Goal: Information Seeking & Learning: Learn about a topic

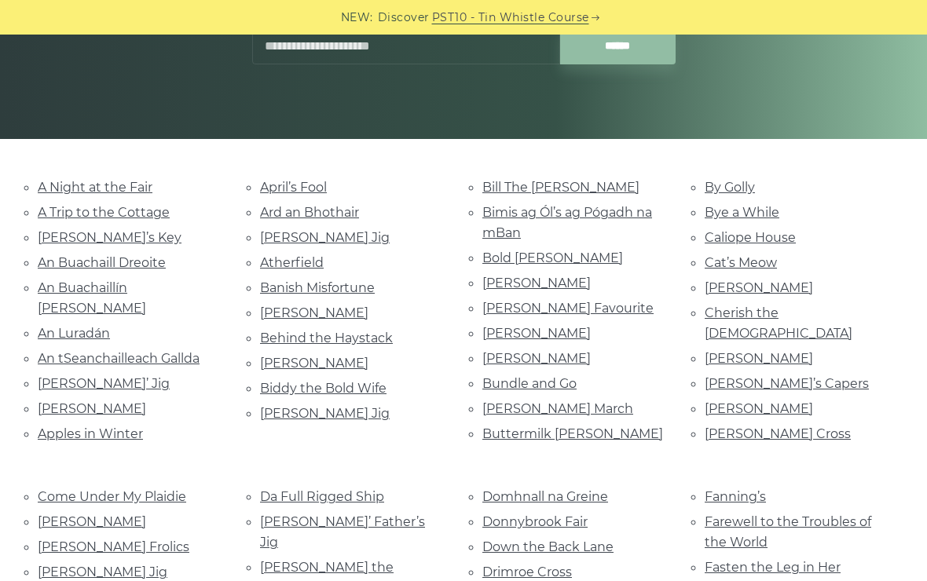
click at [289, 381] on link "Biddy the Bold Wife" at bounding box center [323, 388] width 126 height 15
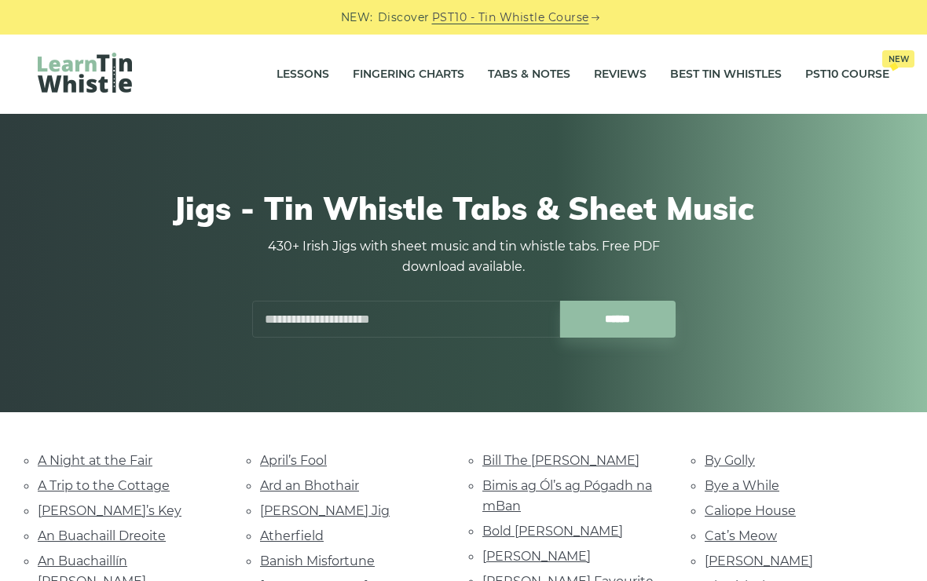
scroll to position [273, 0]
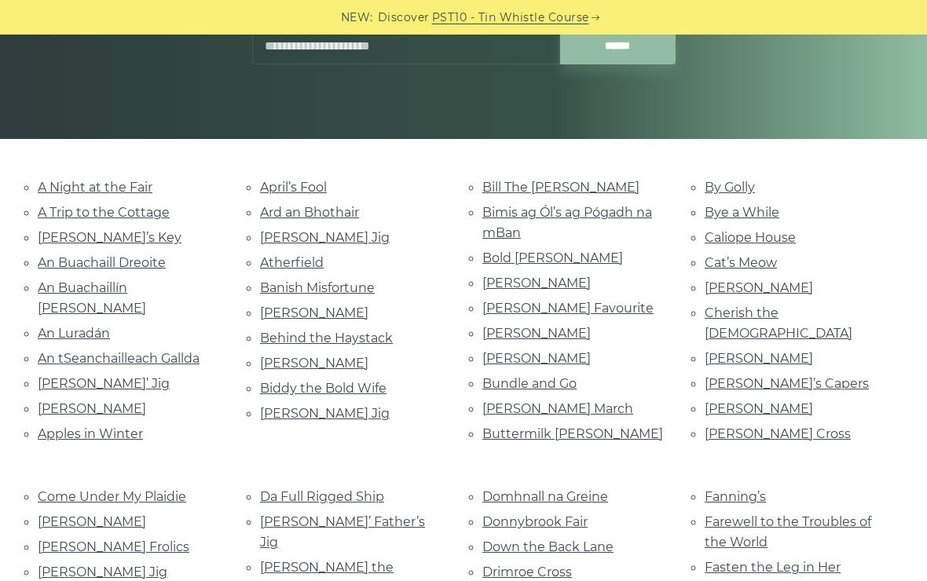
click at [302, 412] on link "Bill Hart’s Jig" at bounding box center [325, 413] width 130 height 15
click at [559, 188] on link "Bill The Weaver" at bounding box center [560, 187] width 157 height 15
click at [613, 218] on link "Bimis ag Ól’s ag Pógadh na mBan" at bounding box center [567, 222] width 170 height 35
click at [551, 262] on link "Bold Doherty" at bounding box center [552, 258] width 141 height 15
click at [576, 285] on link "[PERSON_NAME]" at bounding box center [536, 283] width 108 height 15
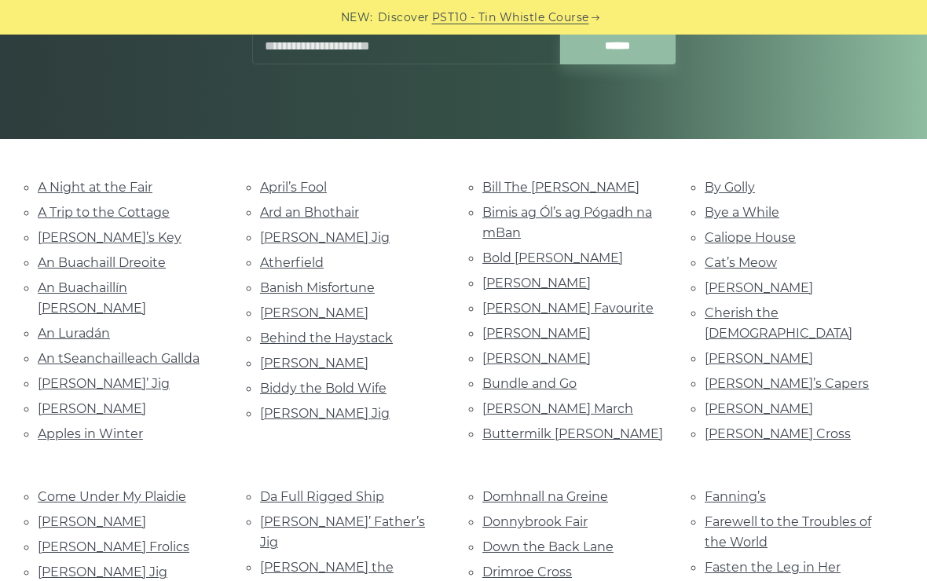
click at [483, 313] on li "Brennan’s Favourite" at bounding box center [574, 308] width 185 height 21
click at [507, 306] on link "Brennan’s Favourite" at bounding box center [567, 308] width 171 height 15
click at [474, 328] on div "Bill The Weaver Bimis ag Ól’s ag Pógadh na mBan Bold Doherty Brendan Tonra’s Br…" at bounding box center [574, 313] width 222 height 272
click at [492, 328] on link "Brian O’Lynn" at bounding box center [536, 333] width 108 height 15
click at [490, 381] on link "Bundle and Go" at bounding box center [529, 383] width 94 height 15
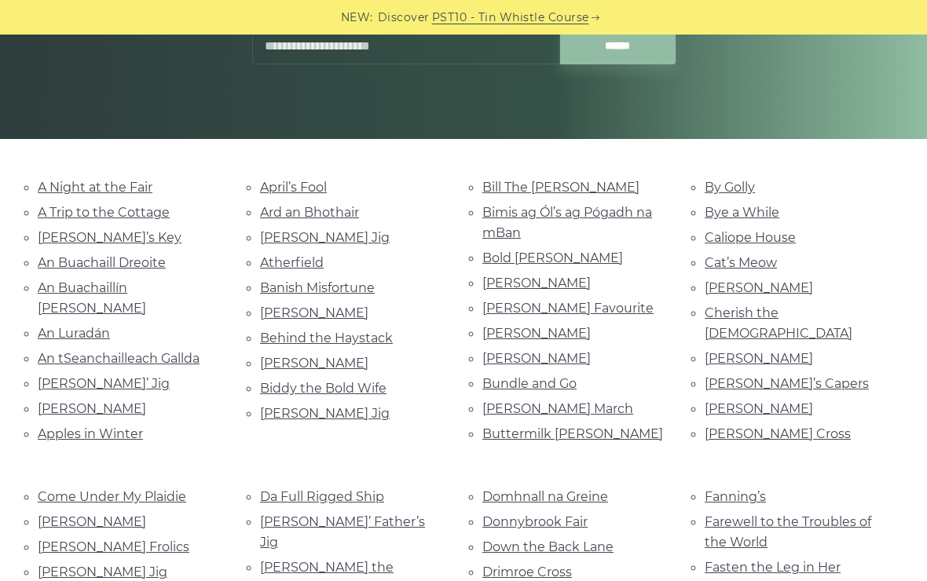
click at [503, 404] on link "Butcher’s March" at bounding box center [557, 408] width 151 height 15
click at [503, 402] on link "Butcher’s March" at bounding box center [557, 408] width 151 height 15
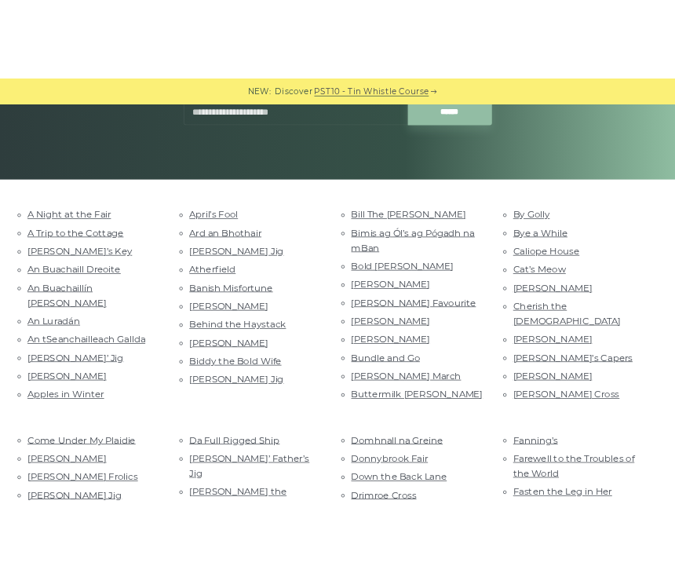
scroll to position [587, 0]
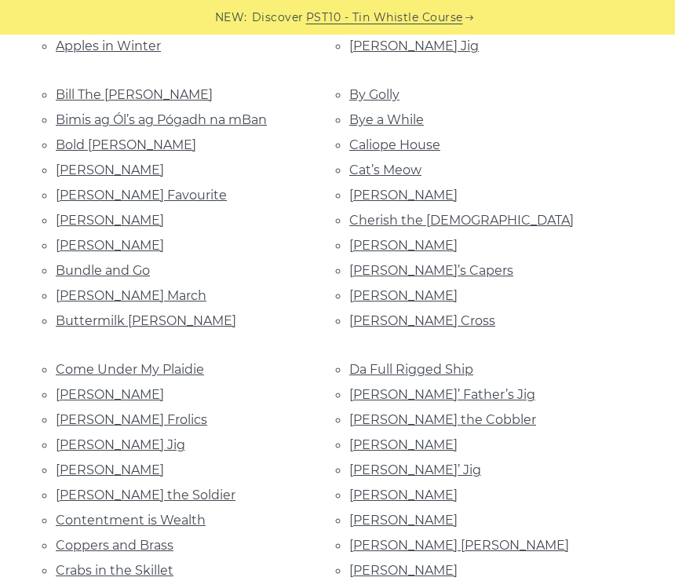
click at [68, 313] on link "Buttermilk Mary" at bounding box center [146, 320] width 181 height 15
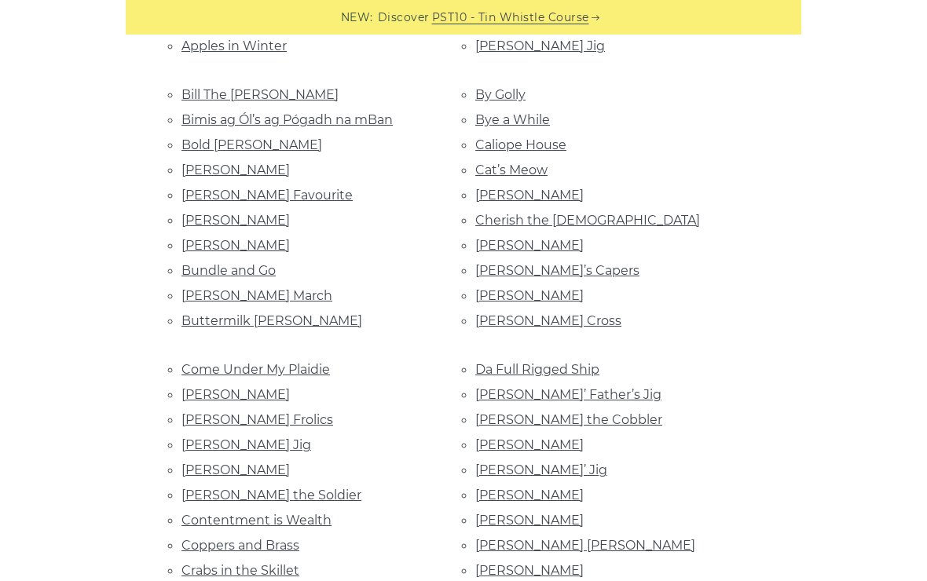
scroll to position [392, 0]
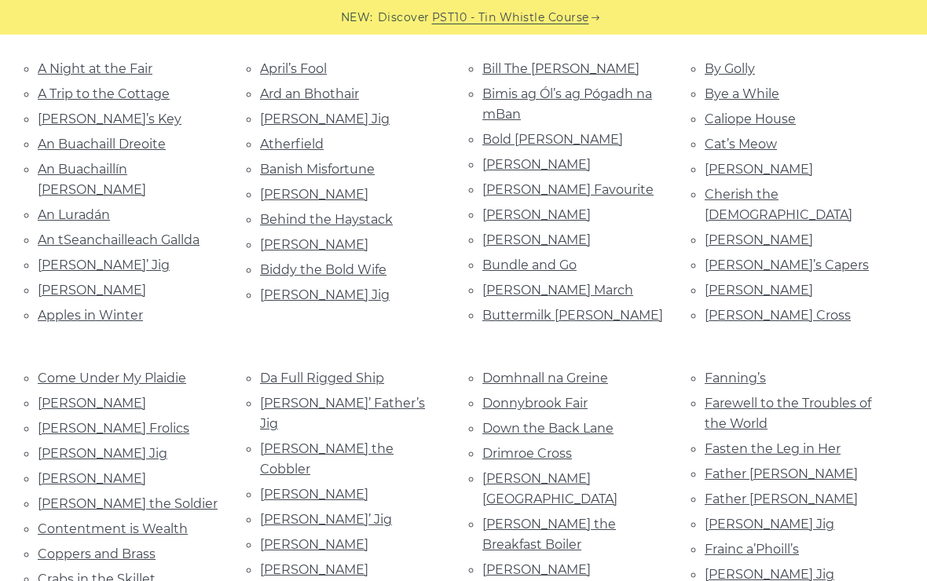
click at [715, 63] on link "By Golly" at bounding box center [729, 68] width 50 height 15
click at [718, 91] on link "Bye a While" at bounding box center [741, 93] width 75 height 15
click at [718, 119] on link "Caliope House" at bounding box center [749, 119] width 91 height 15
click at [719, 141] on link "Cat’s Meow" at bounding box center [740, 144] width 72 height 15
click at [716, 166] on link "Charlie Hunter’s" at bounding box center [758, 169] width 108 height 15
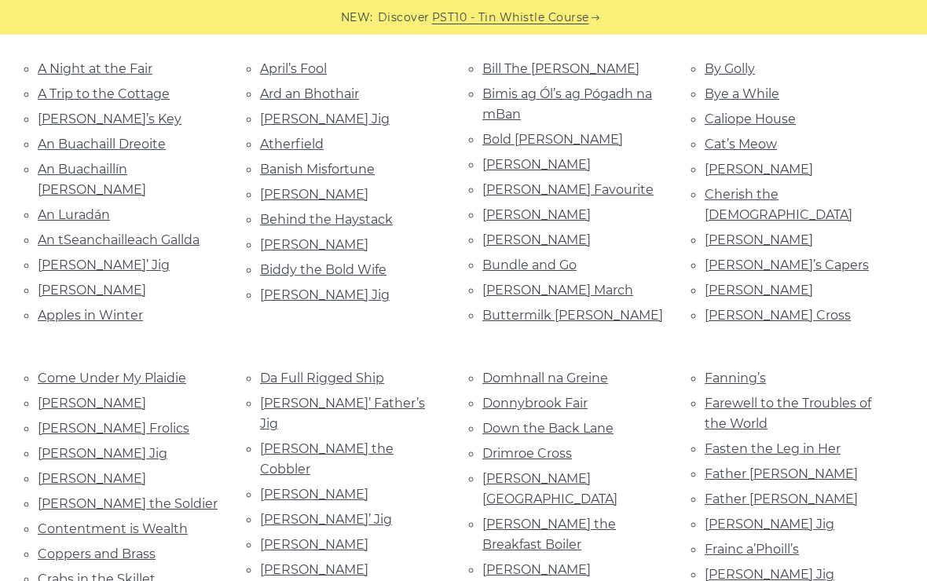
click at [717, 197] on link "Cherish the [DEMOGRAPHIC_DATA]" at bounding box center [778, 204] width 148 height 35
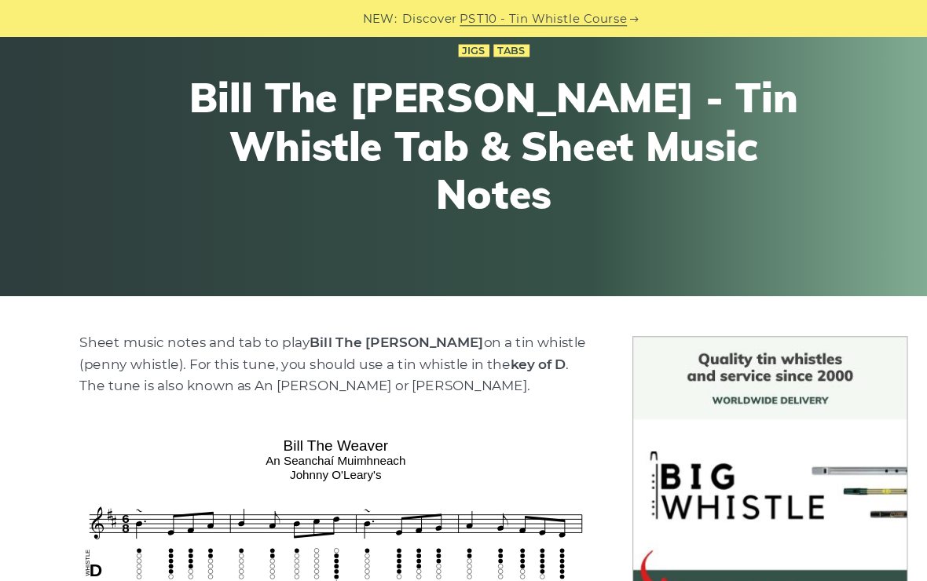
scroll to position [126, 0]
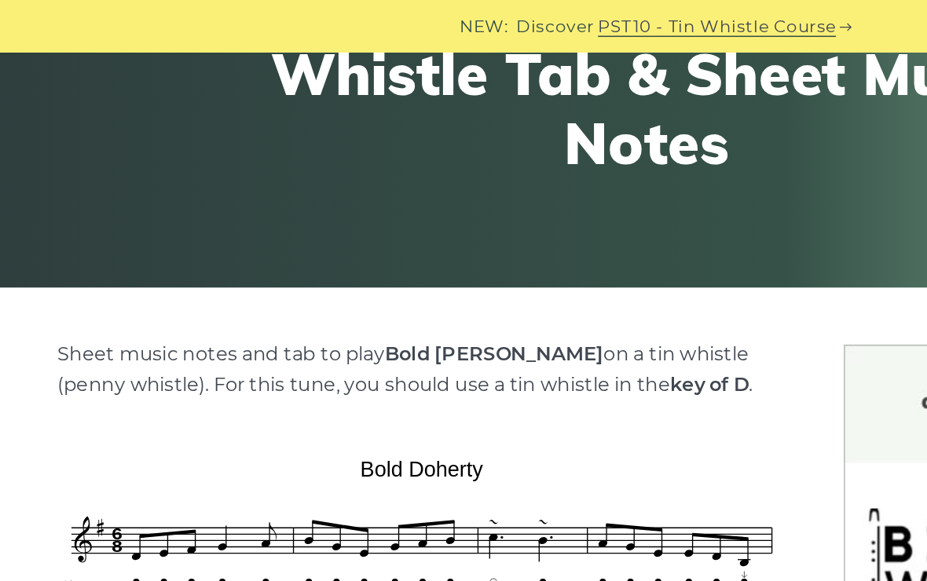
scroll to position [218, 0]
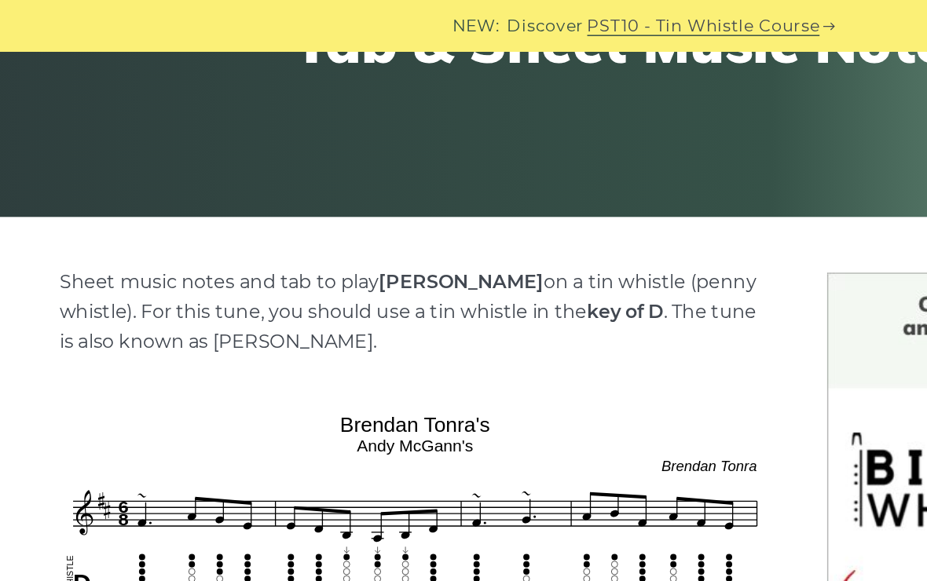
scroll to position [265, 0]
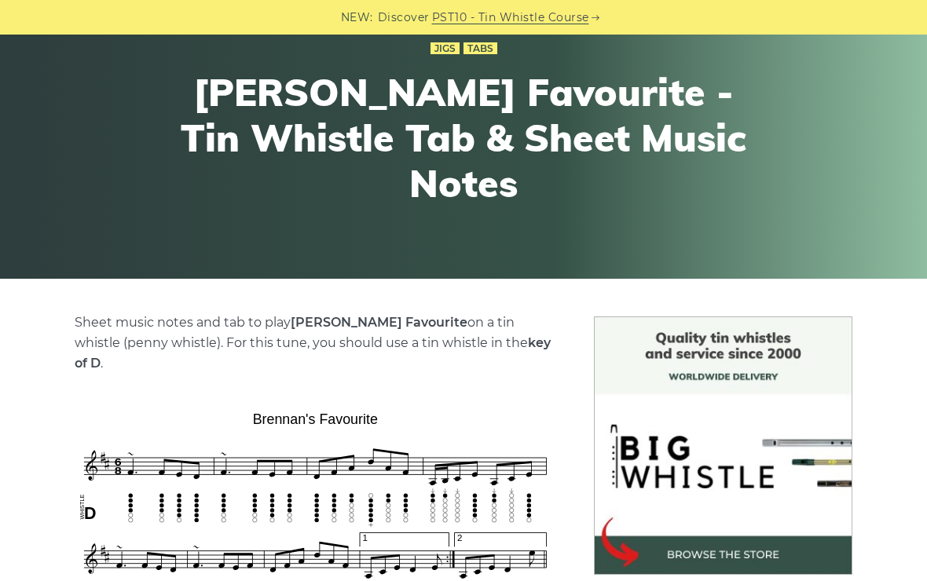
scroll to position [116, 0]
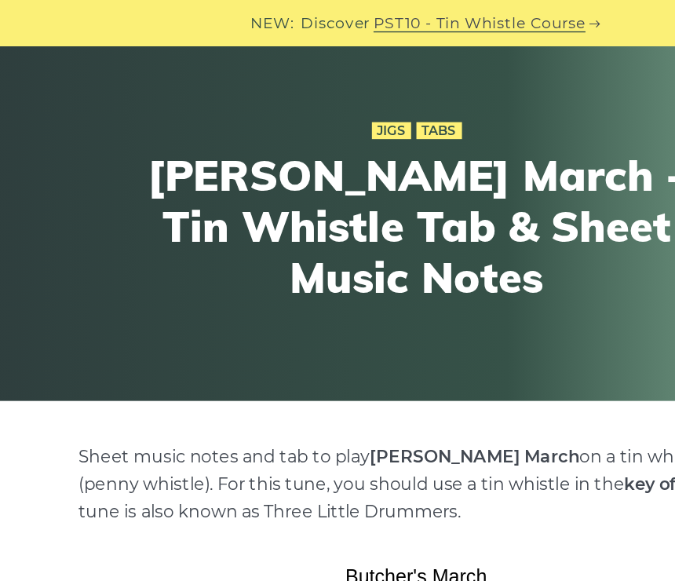
scroll to position [60, 0]
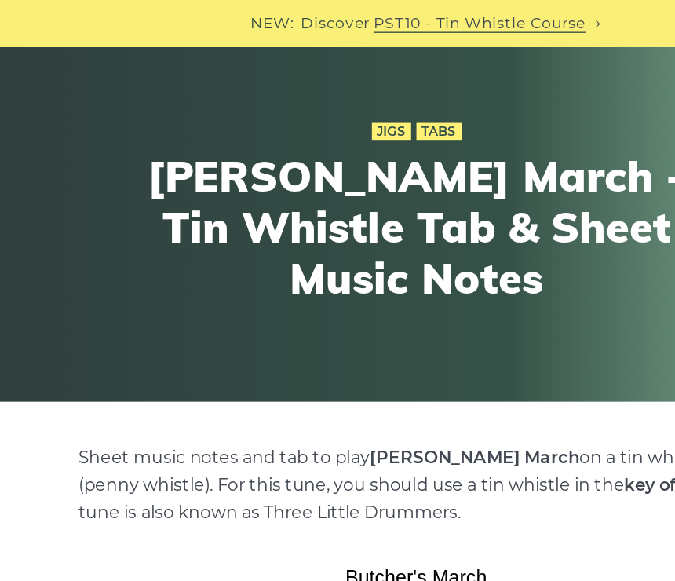
click at [13, 37] on div "Jigs Tabs Butcher’s March - Tin Whistle Tab & Sheet Music Notes" at bounding box center [337, 163] width 675 height 269
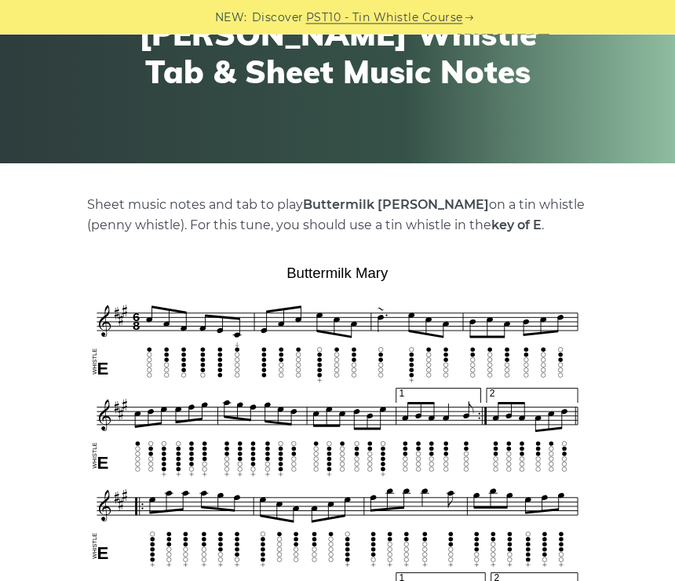
scroll to position [196, 0]
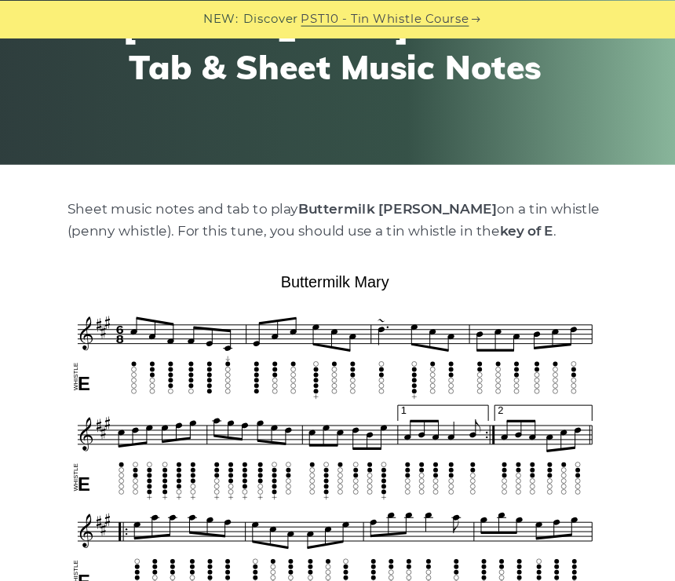
scroll to position [0, 0]
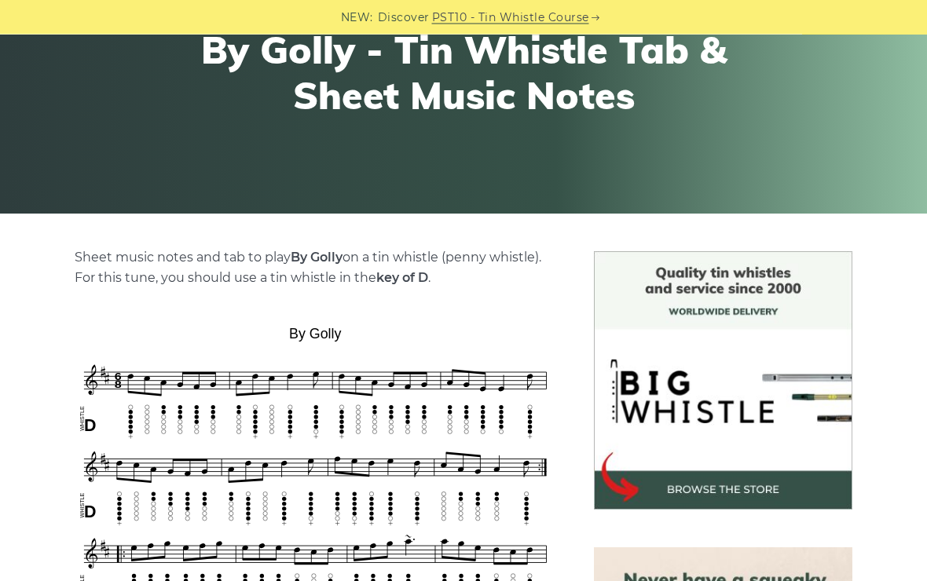
scroll to position [190, 0]
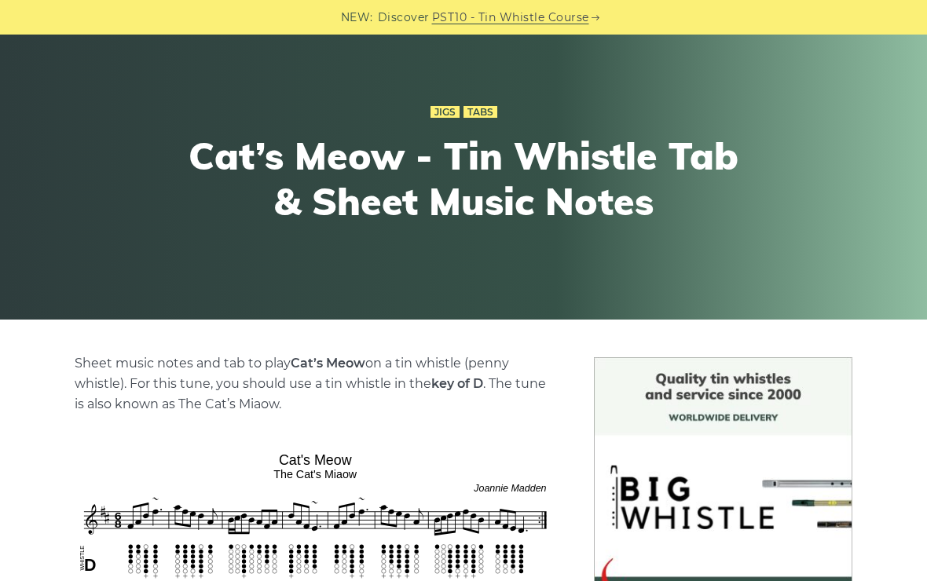
scroll to position [81, 0]
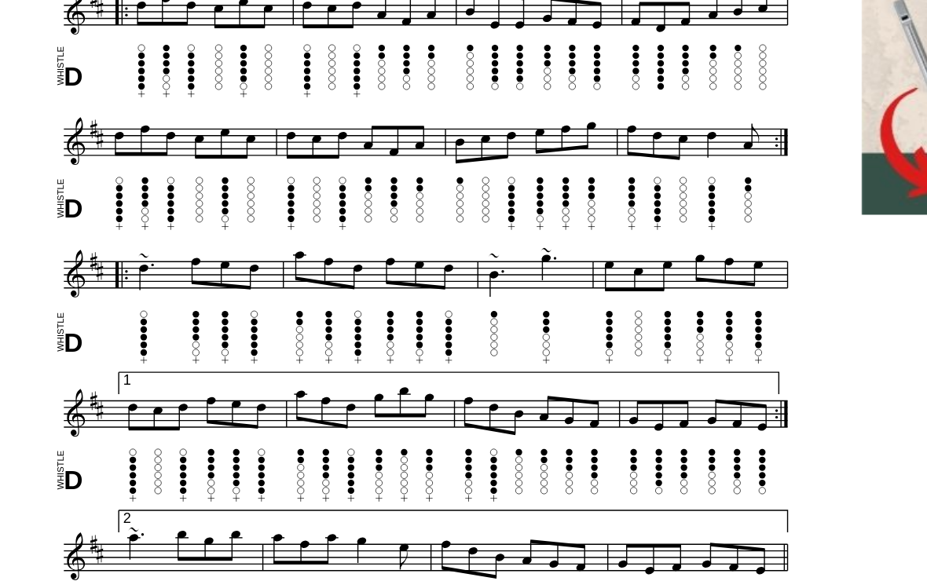
scroll to position [571, 0]
